Goal: Task Accomplishment & Management: Manage account settings

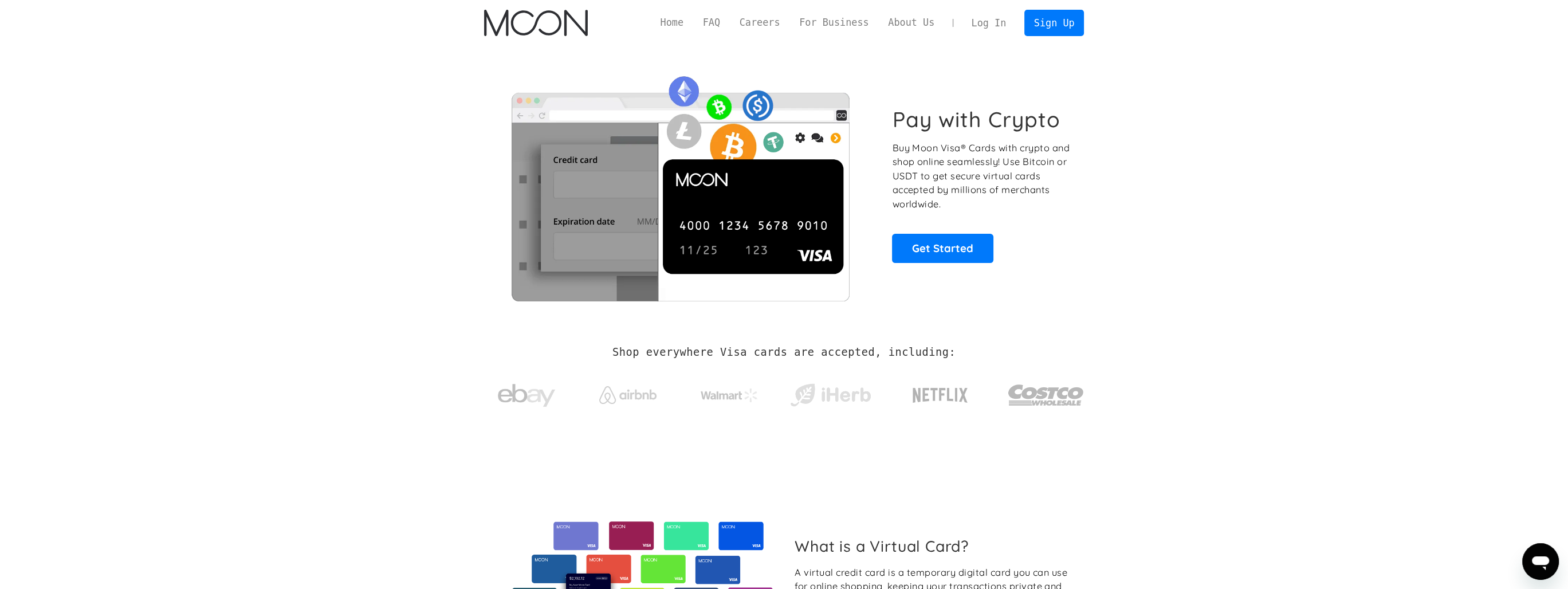
click at [1008, 24] on link "Log In" at bounding box center [988, 23] width 54 height 25
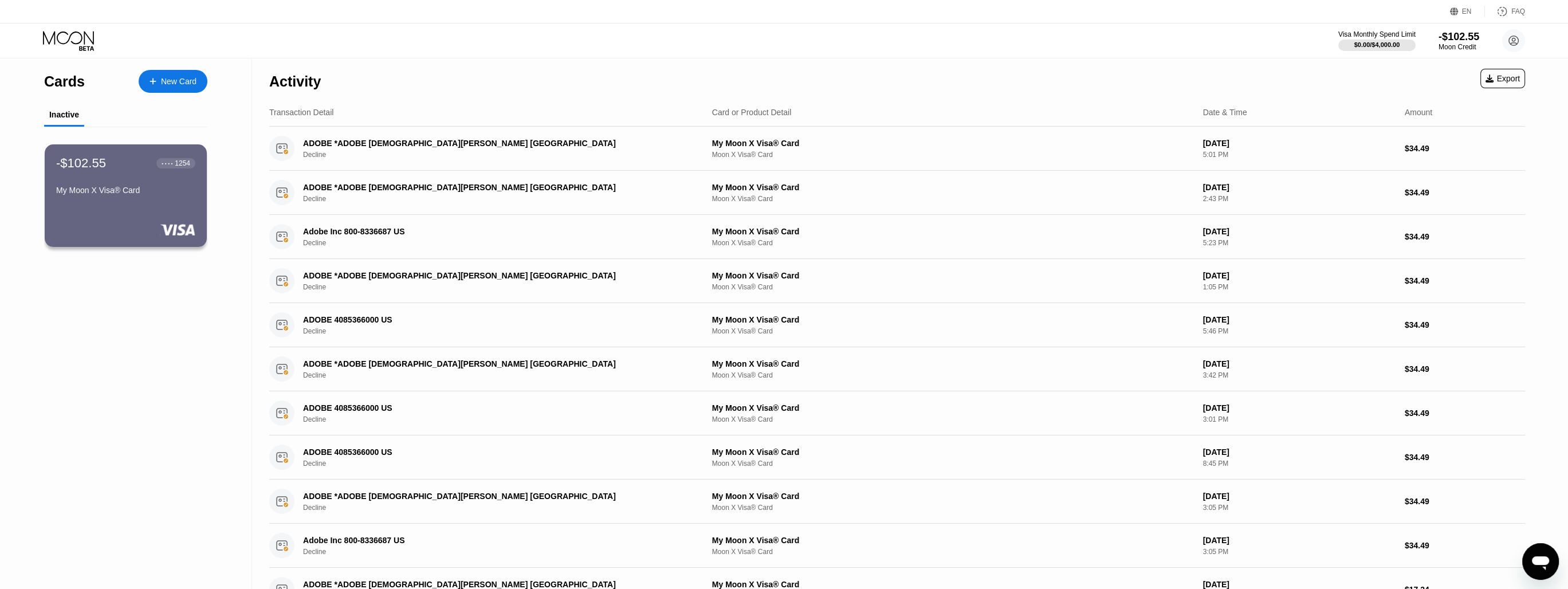
scroll to position [304, 0]
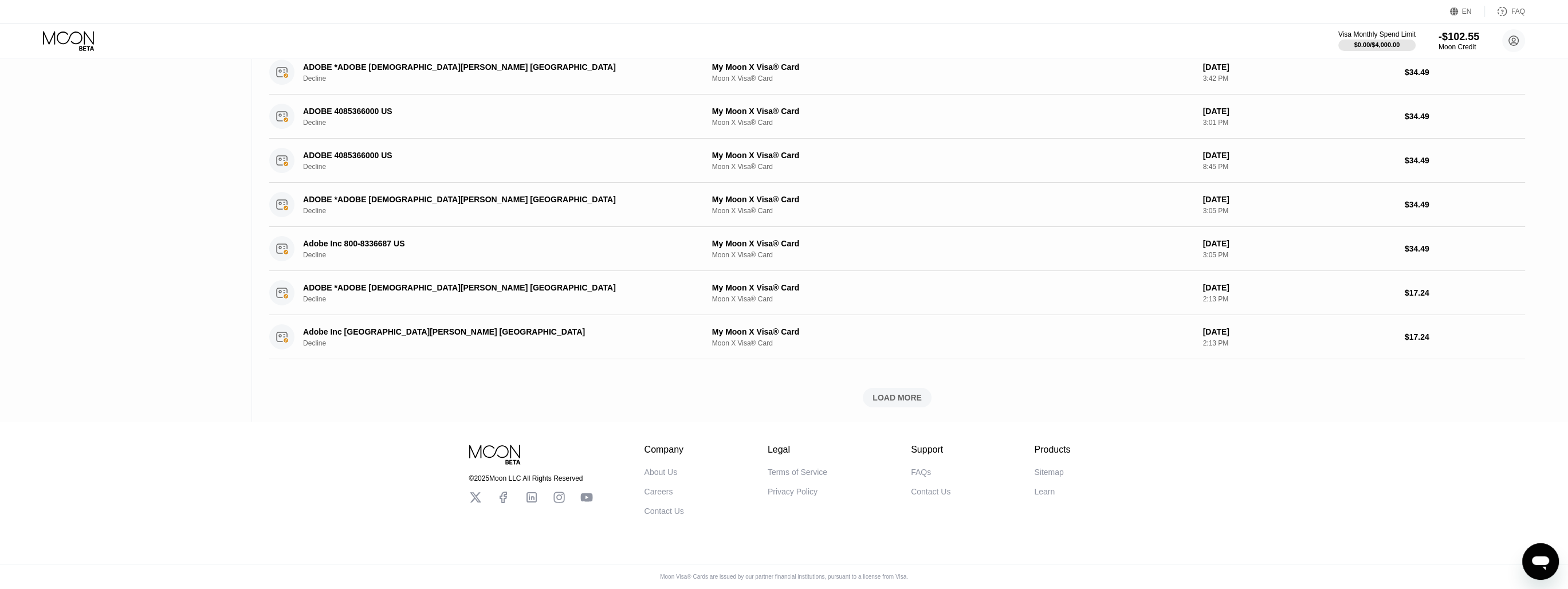
drag, startPoint x: 880, startPoint y: 64, endPoint x: 855, endPoint y: 411, distance: 347.9
click at [871, 388] on div "LOAD MORE" at bounding box center [897, 398] width 1256 height 20
drag, startPoint x: 947, startPoint y: 298, endPoint x: 945, endPoint y: 402, distance: 104.0
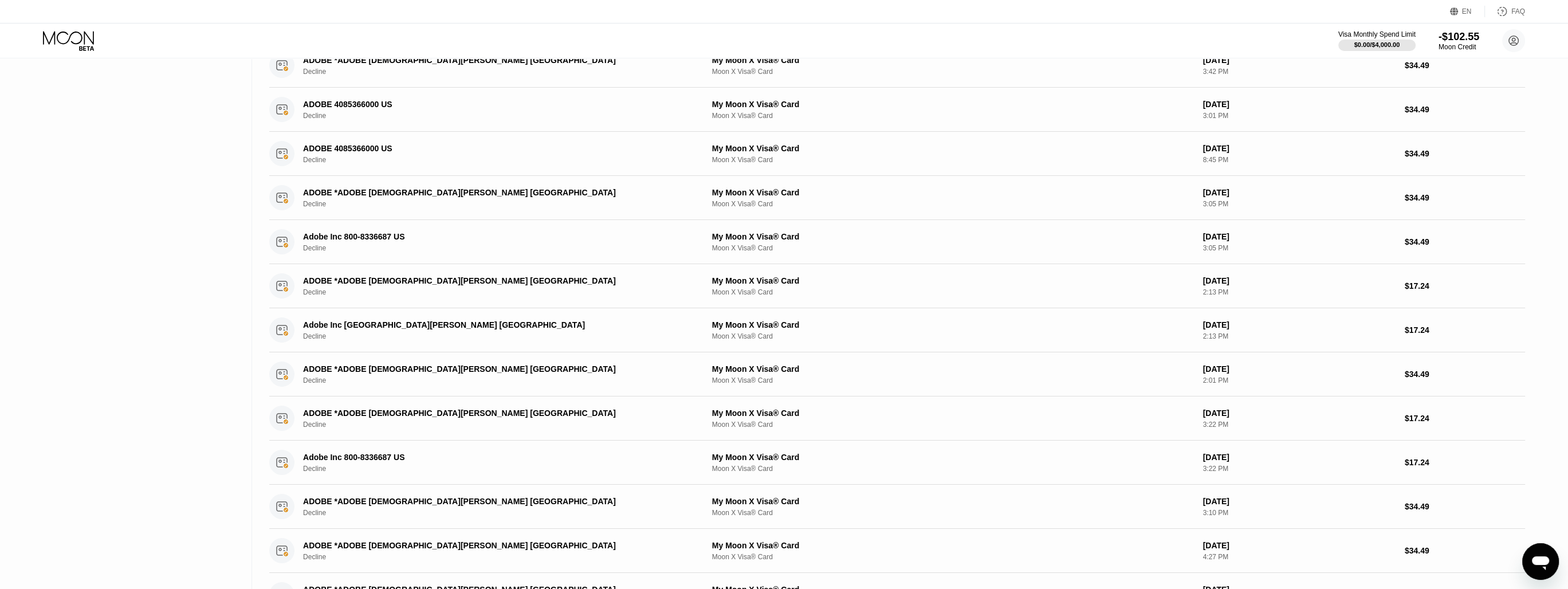
scroll to position [832, 0]
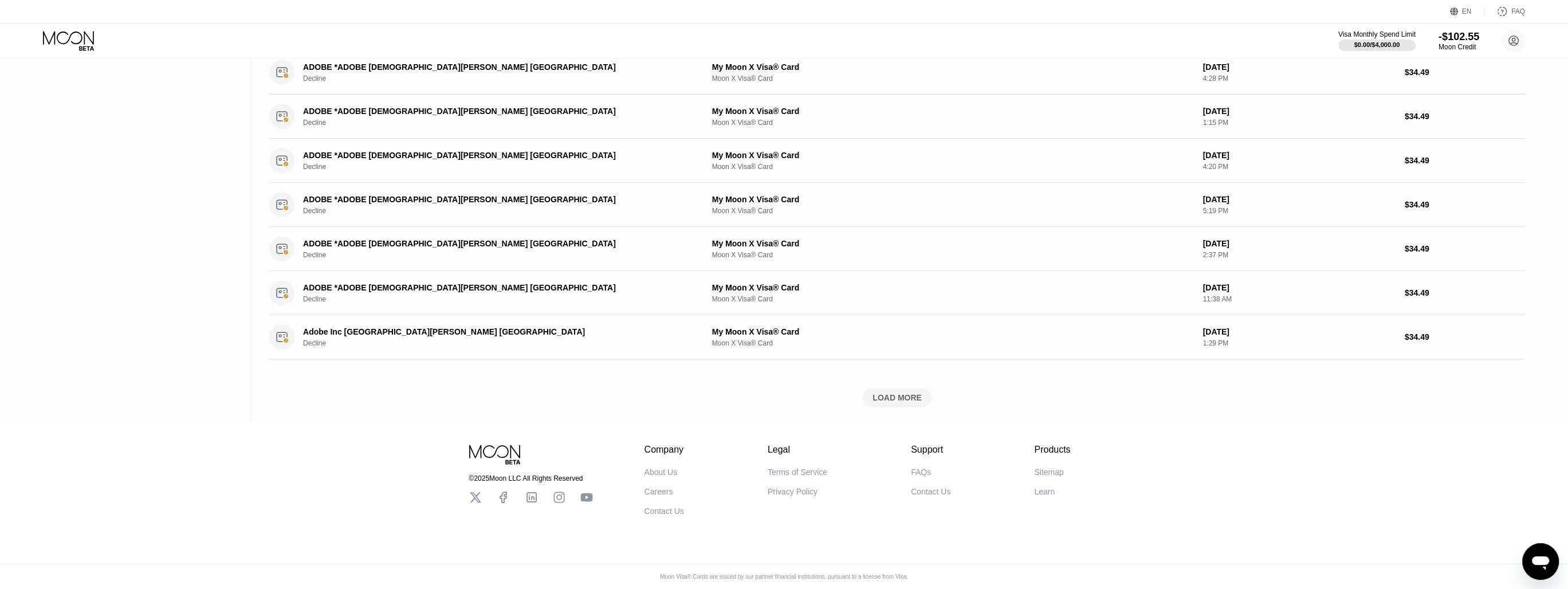
drag, startPoint x: 966, startPoint y: 399, endPoint x: 895, endPoint y: 455, distance: 90.4
click at [885, 392] on div "LOAD MORE" at bounding box center [897, 398] width 49 height 11
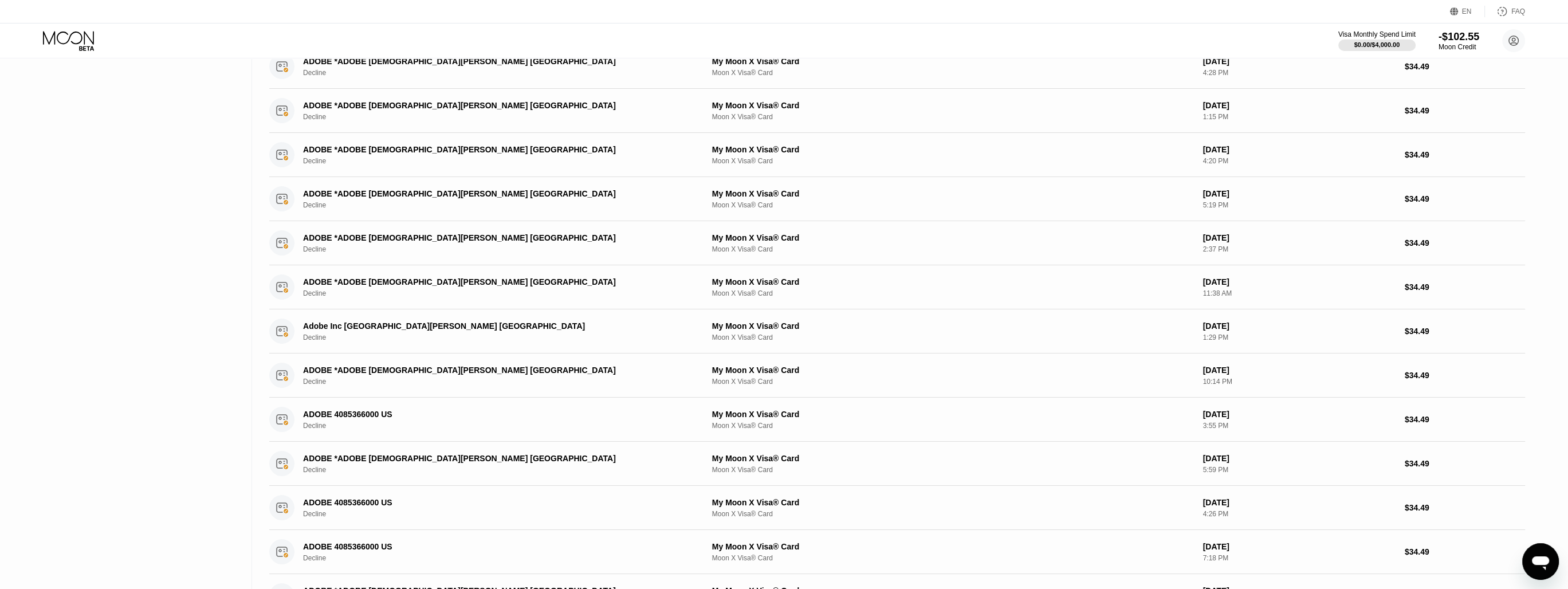
scroll to position [1360, 0]
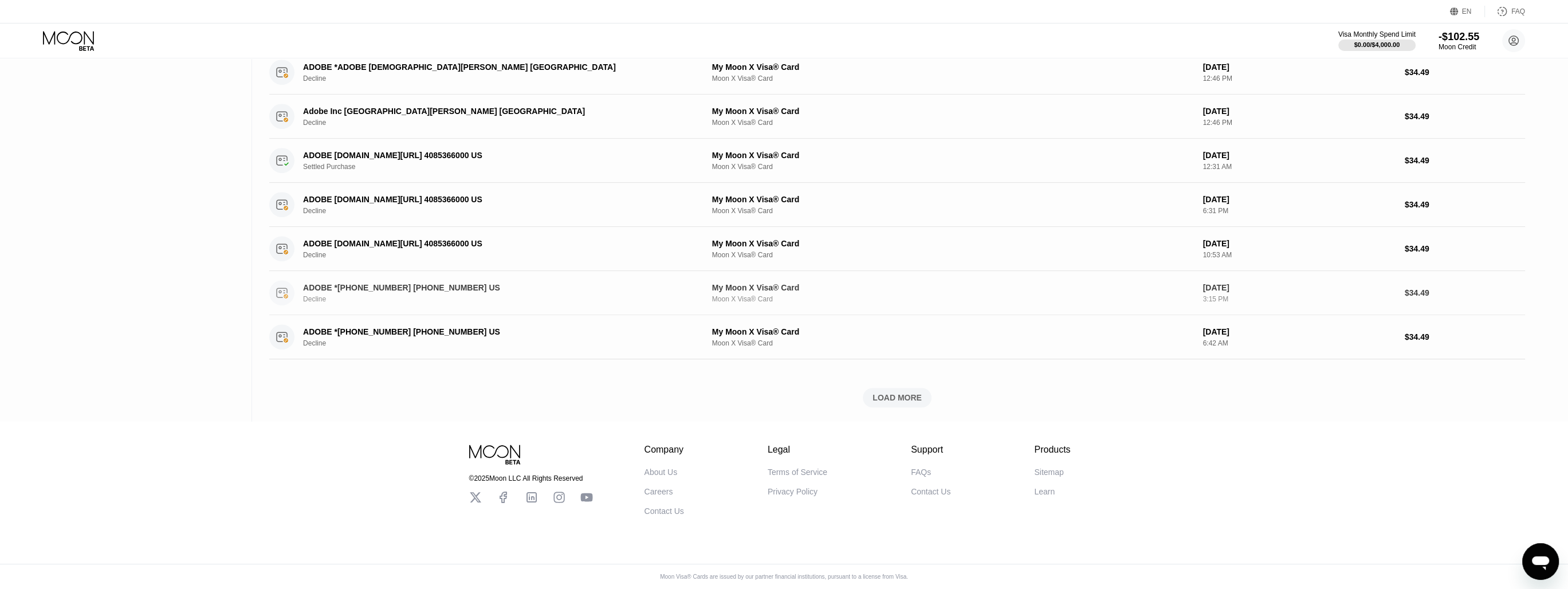
drag, startPoint x: 963, startPoint y: 220, endPoint x: 921, endPoint y: 491, distance: 274.2
click at [916, 392] on div "LOAD MORE" at bounding box center [897, 398] width 49 height 11
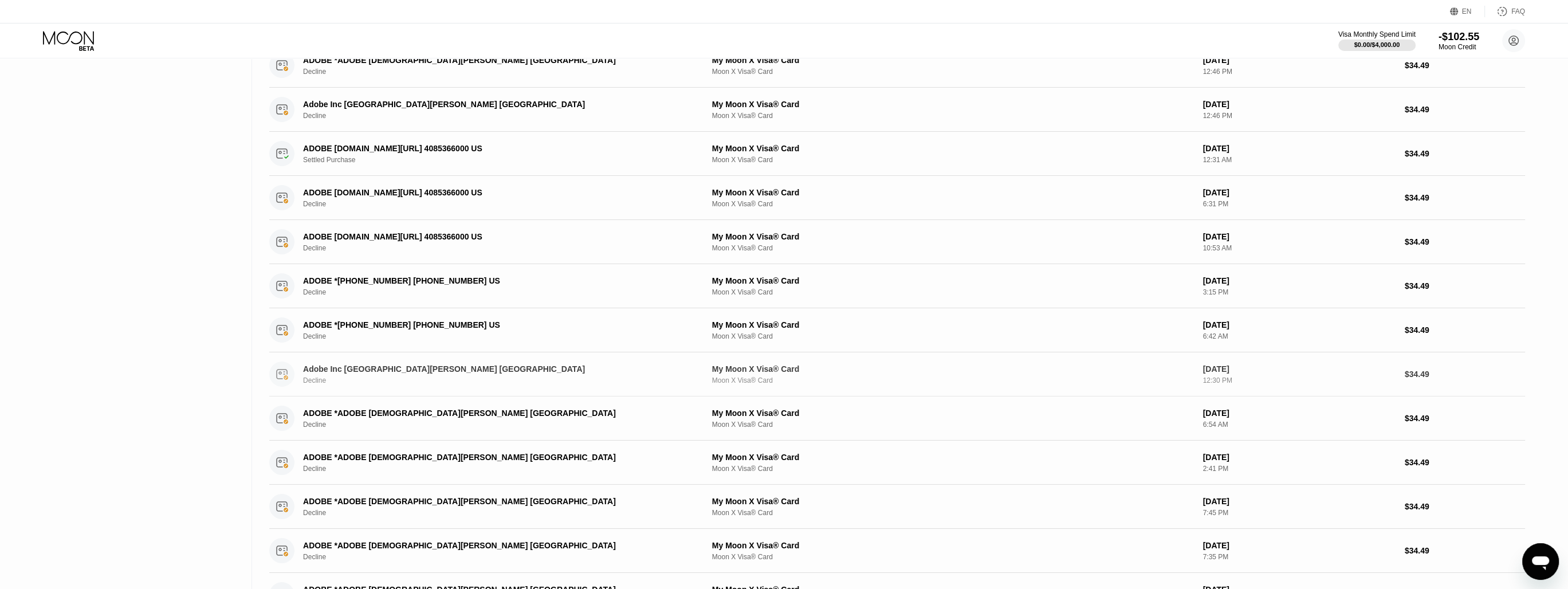
drag, startPoint x: 959, startPoint y: 388, endPoint x: 945, endPoint y: 472, distance: 85.2
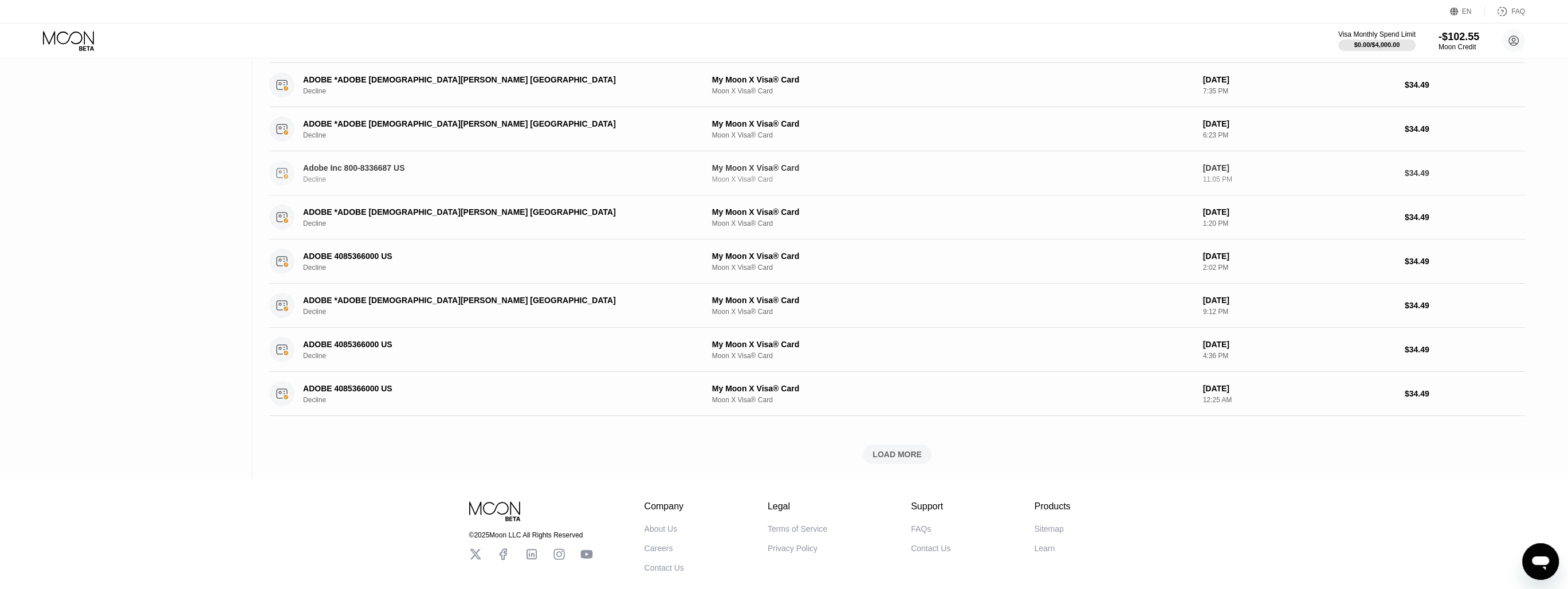
drag, startPoint x: 956, startPoint y: 325, endPoint x: 937, endPoint y: 541, distance: 216.8
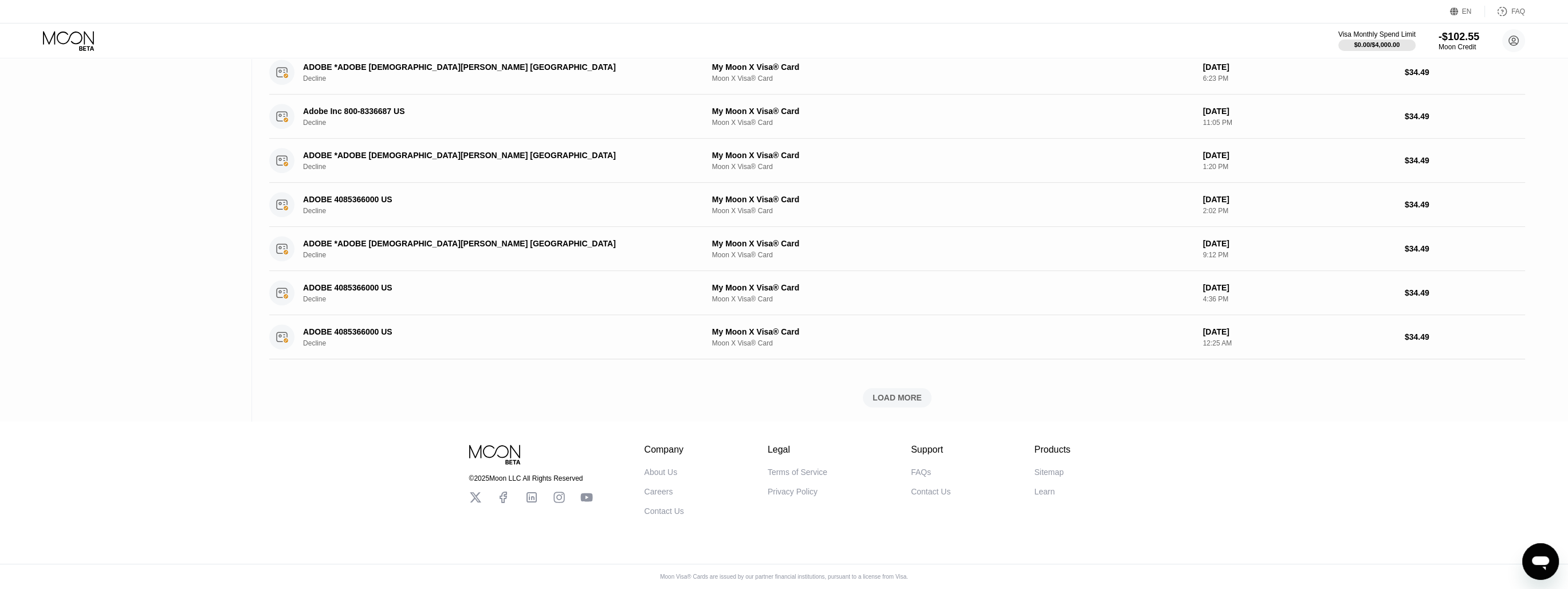
click at [915, 397] on div "LOAD MORE" at bounding box center [897, 398] width 69 height 20
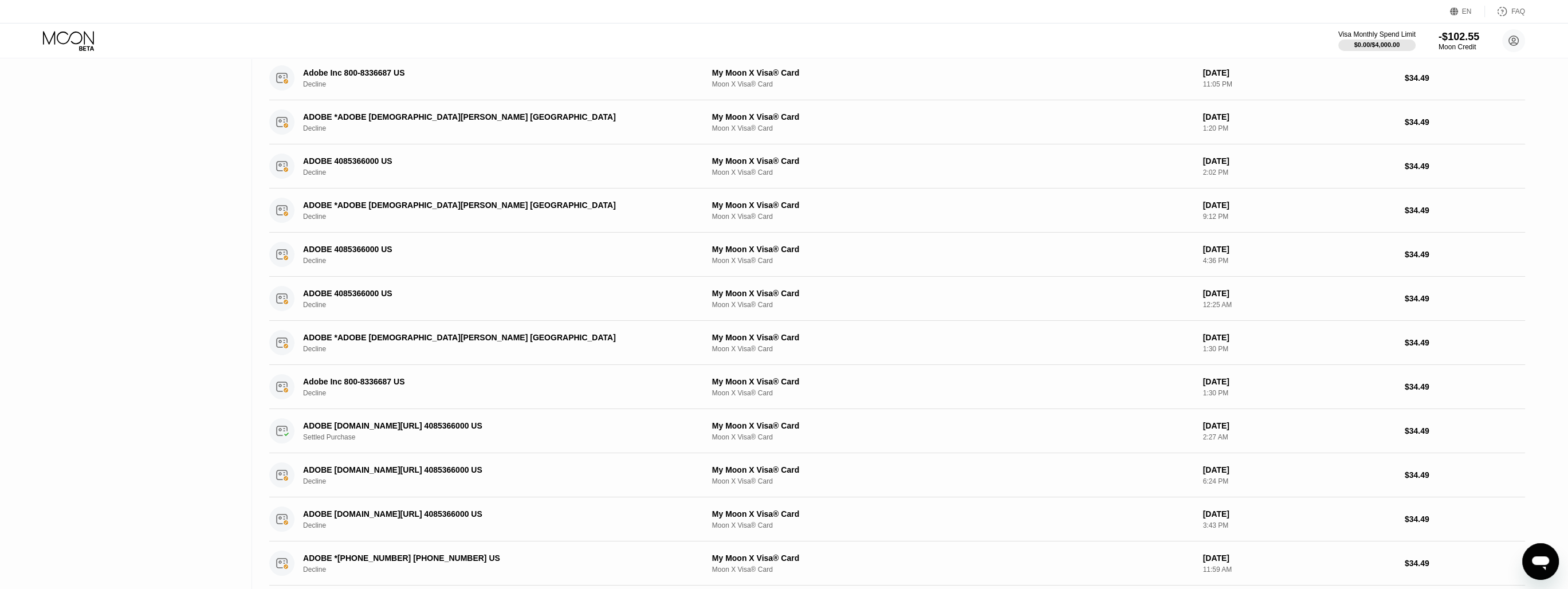
scroll to position [2417, 0]
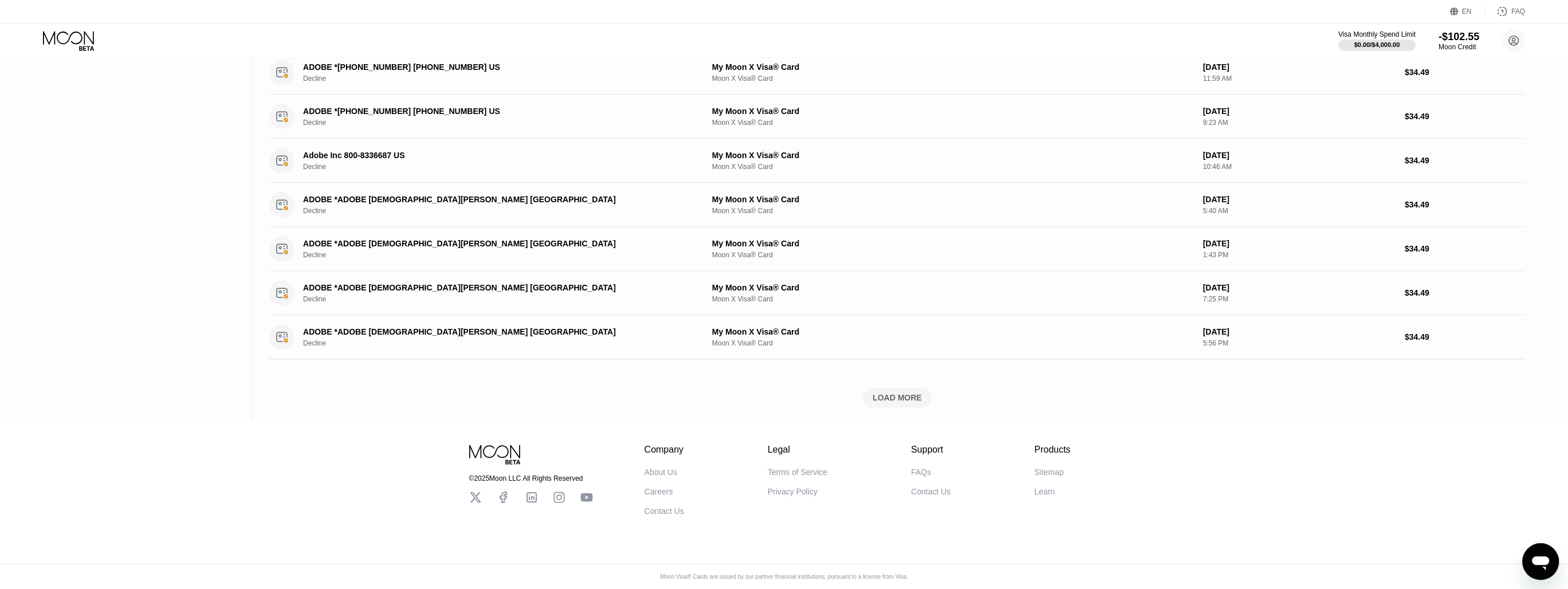
click at [887, 388] on div "LOAD MORE" at bounding box center [897, 398] width 69 height 20
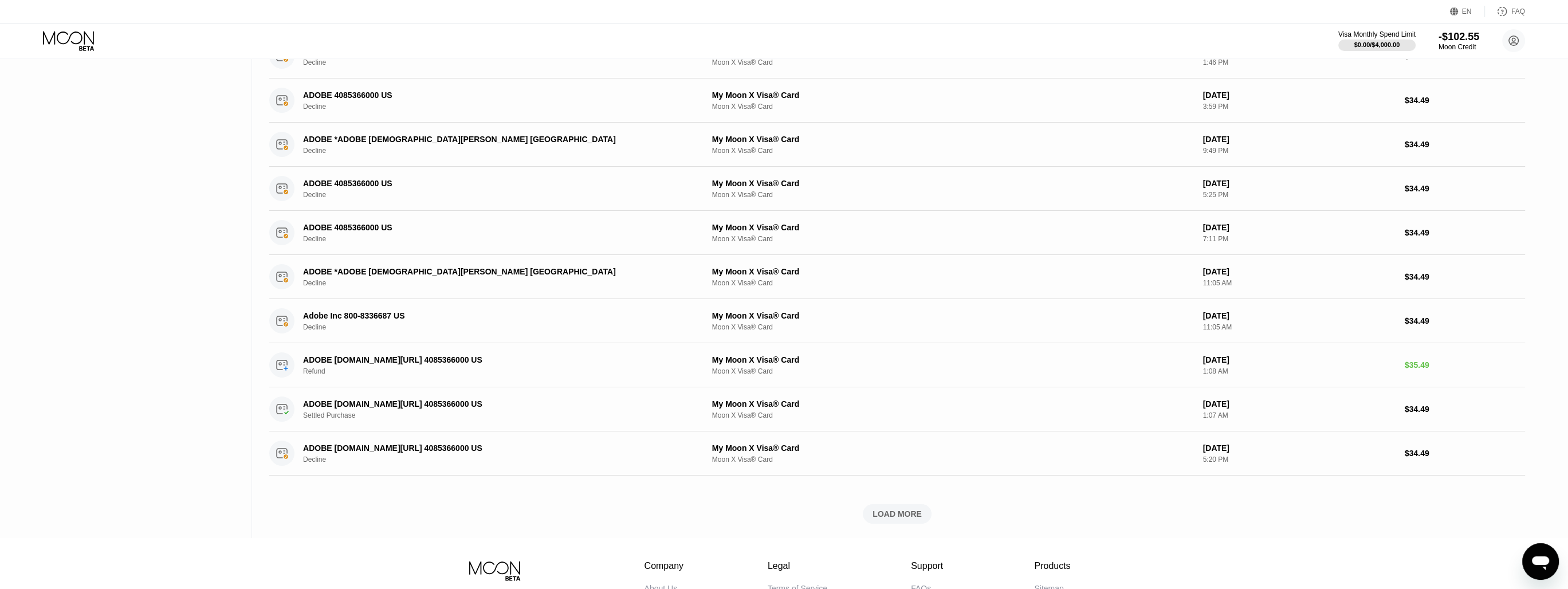
scroll to position [2945, 0]
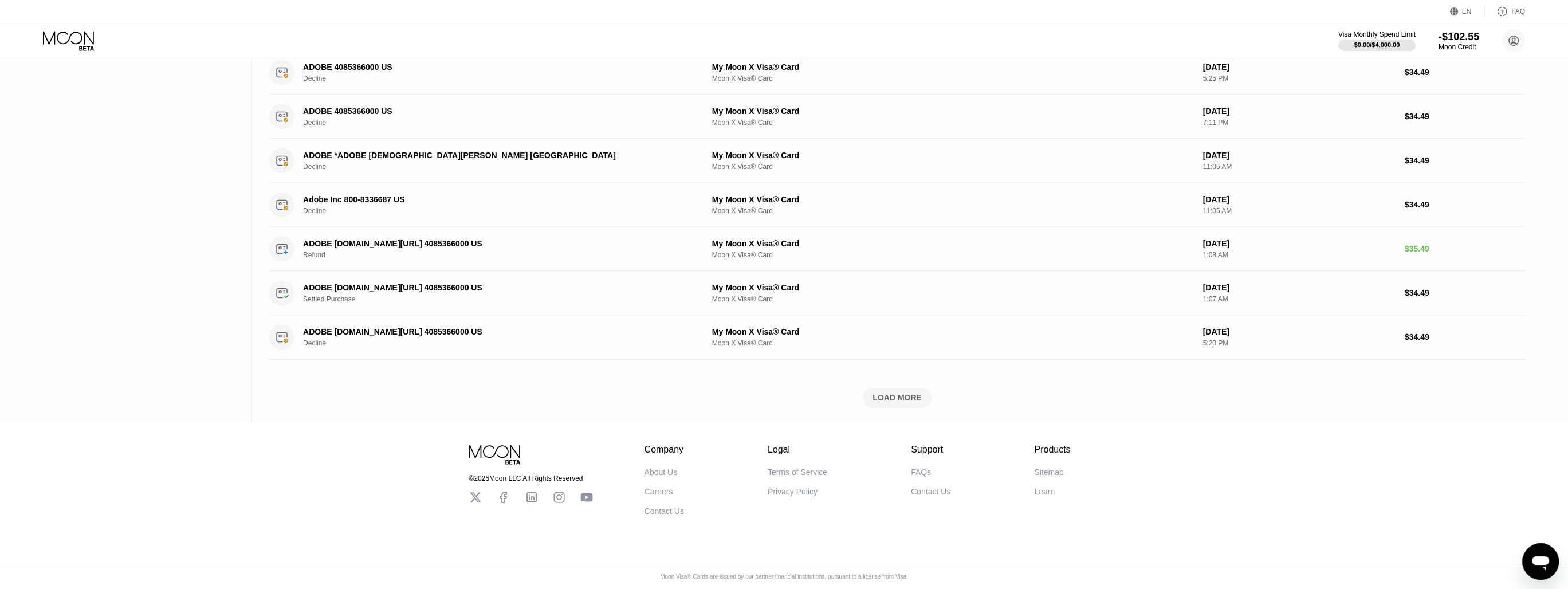
drag, startPoint x: 924, startPoint y: 257, endPoint x: 914, endPoint y: 481, distance: 224.2
click at [902, 392] on div "LOAD MORE" at bounding box center [897, 398] width 49 height 11
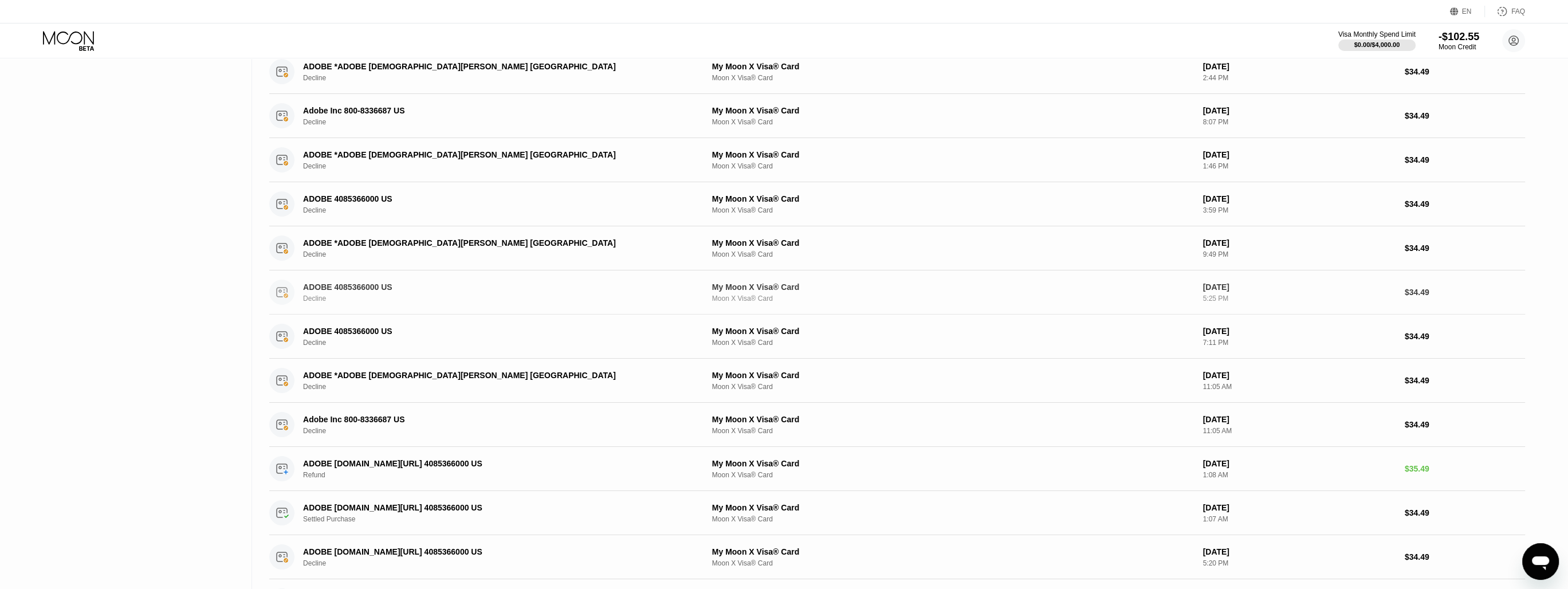
scroll to position [3474, 0]
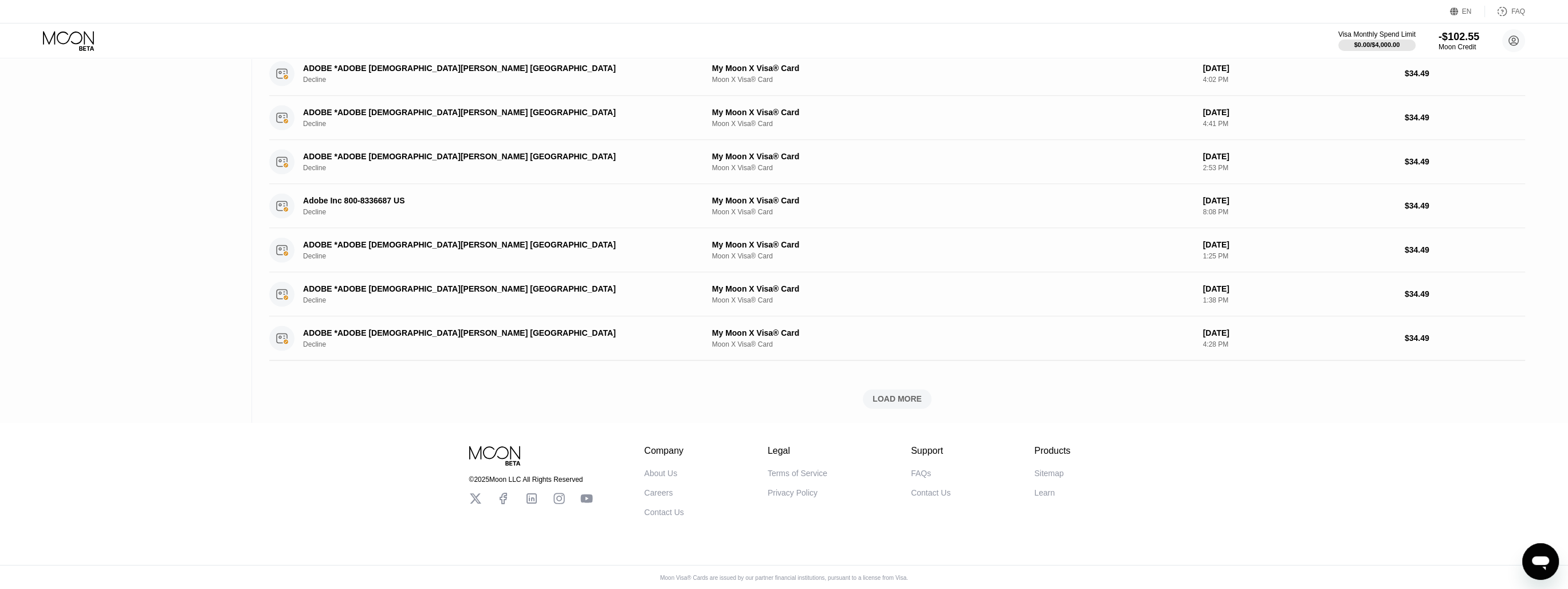
drag, startPoint x: 930, startPoint y: 266, endPoint x: 904, endPoint y: 494, distance: 229.5
click at [901, 389] on div "LOAD MORE" at bounding box center [897, 399] width 69 height 20
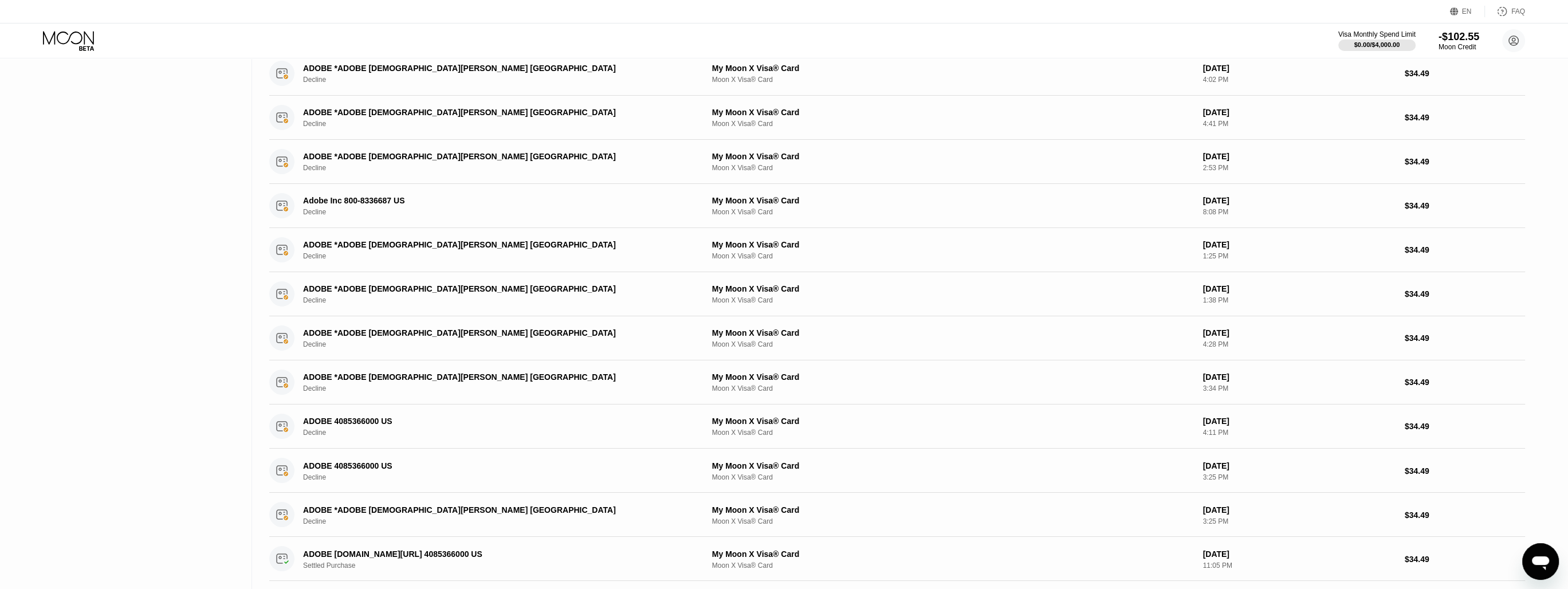
scroll to position [4002, 0]
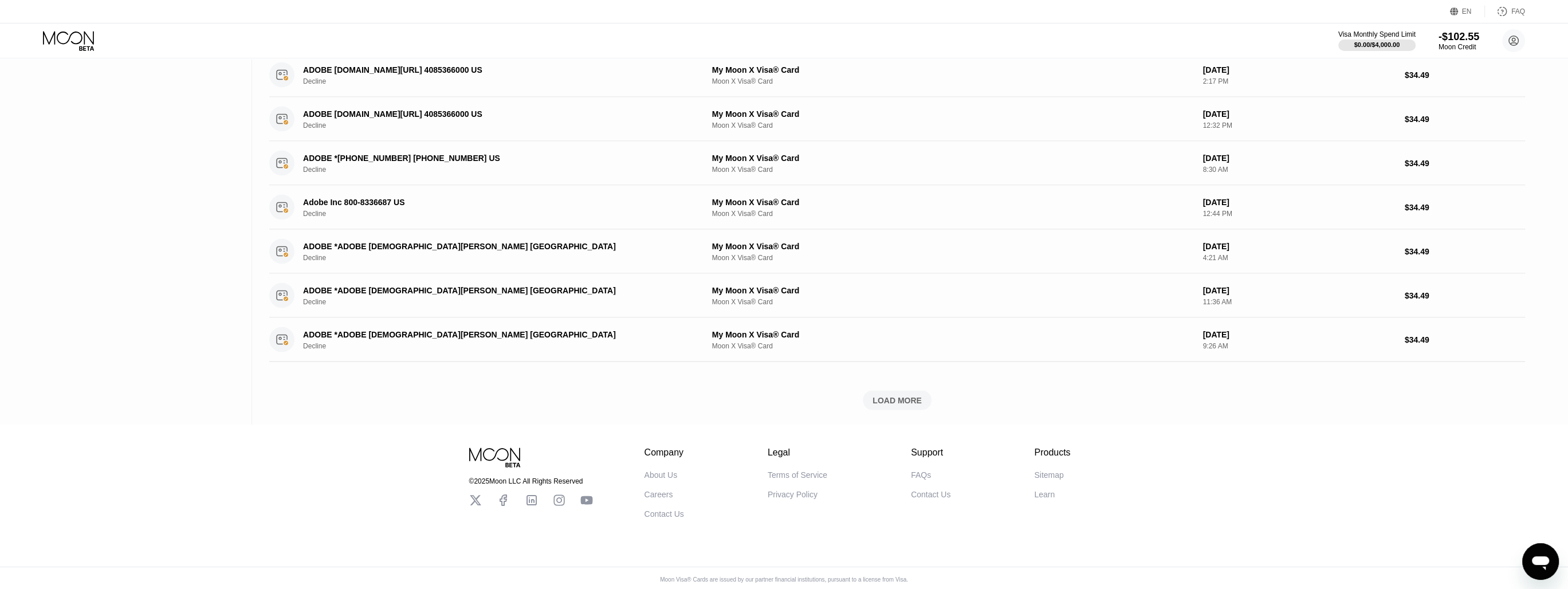
click at [902, 395] on div "LOAD MORE" at bounding box center [897, 401] width 49 height 11
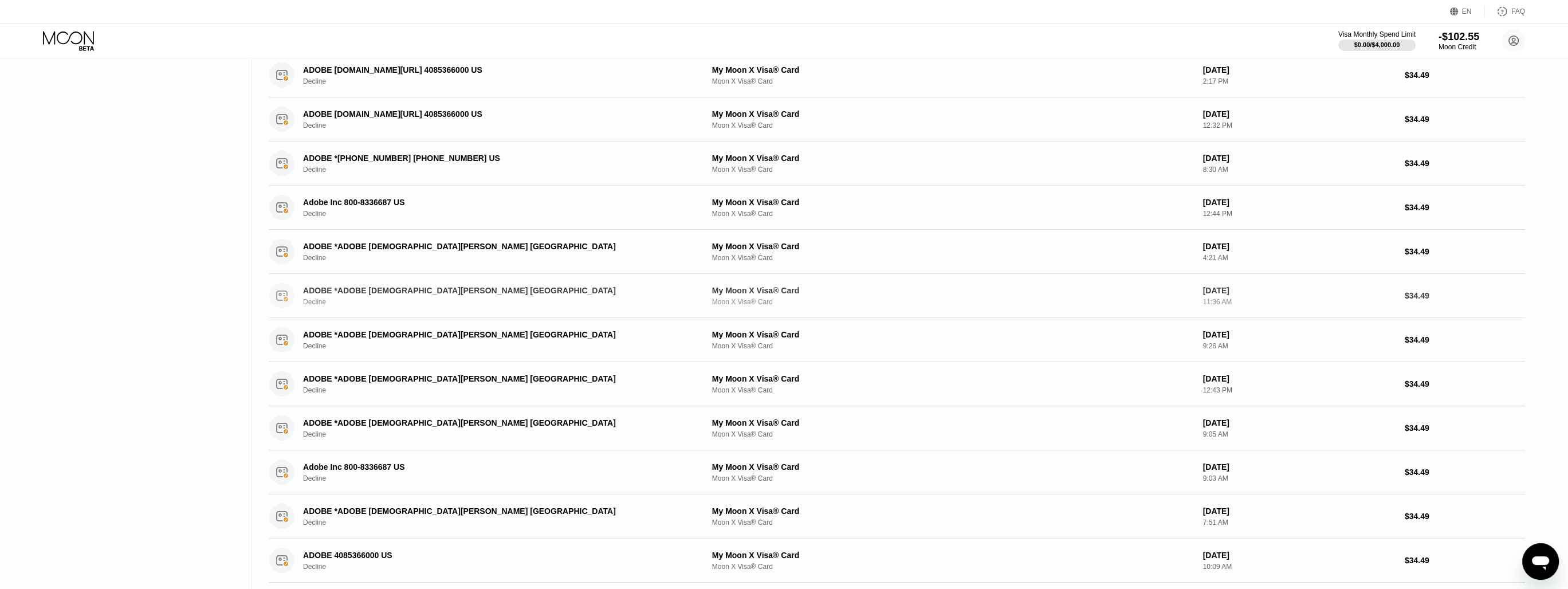
drag, startPoint x: 923, startPoint y: 280, endPoint x: 887, endPoint y: 506, distance: 228.8
